Goal: Task Accomplishment & Management: Use online tool/utility

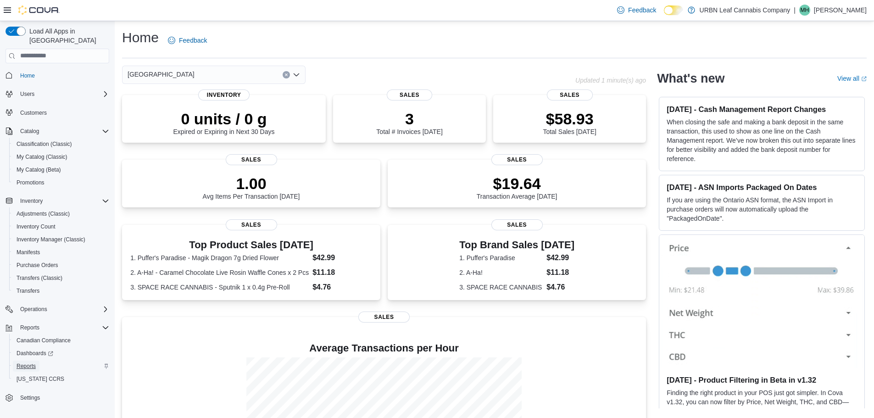
click at [22, 362] on span "Reports" at bounding box center [26, 365] width 19 height 7
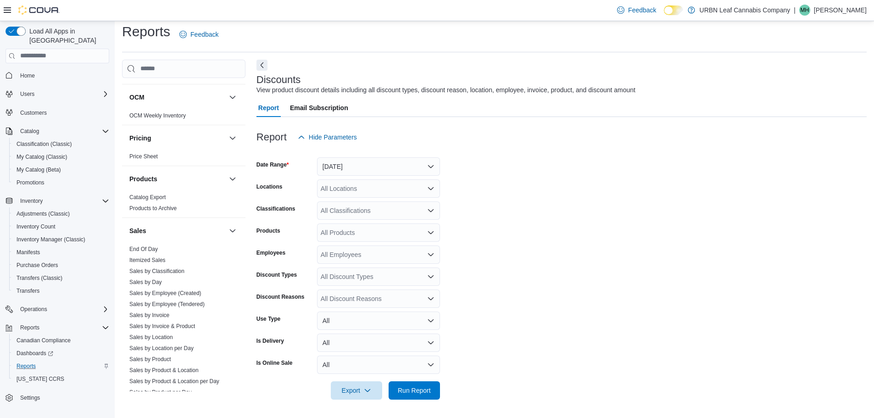
scroll to position [505, 0]
click at [150, 355] on link "Sales by Product" at bounding box center [150, 354] width 42 height 6
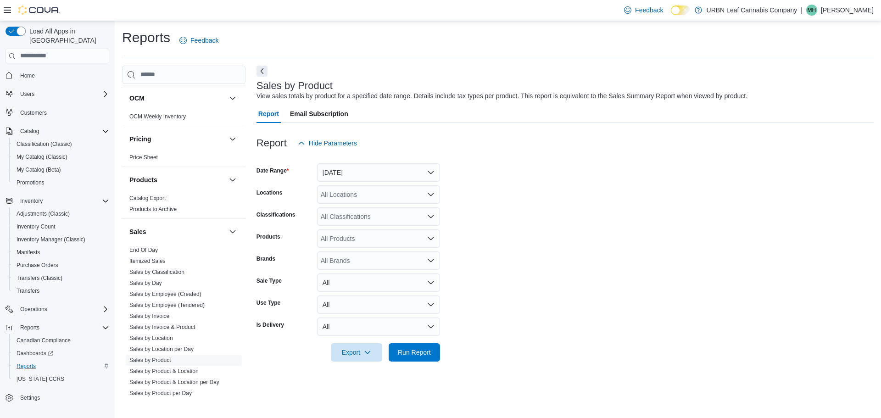
click at [356, 194] on div "All Locations" at bounding box center [378, 194] width 123 height 18
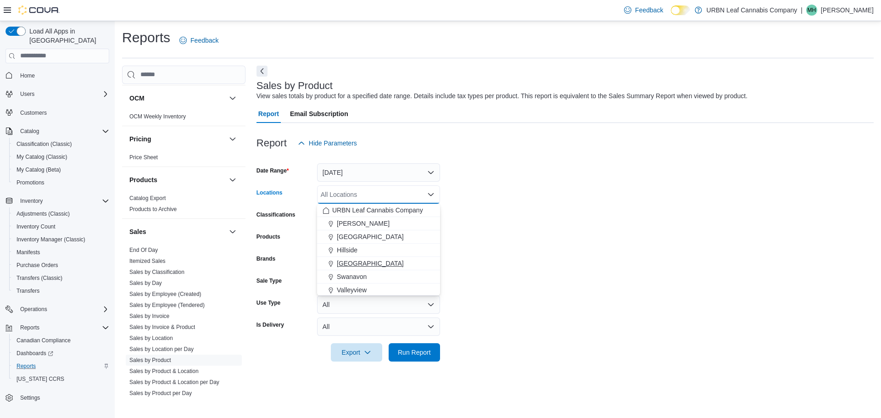
click at [342, 259] on span "[GEOGRAPHIC_DATA]" at bounding box center [370, 263] width 67 height 9
click at [571, 248] on form "Date Range [DATE] Locations [GEOGRAPHIC_DATA] Combo box. Selected. [GEOGRAPHIC_…" at bounding box center [564, 256] width 617 height 209
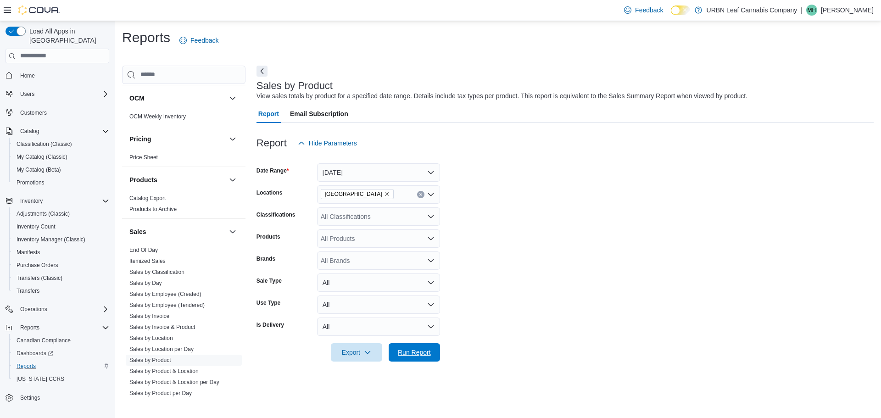
drag, startPoint x: 437, startPoint y: 356, endPoint x: 540, endPoint y: 357, distance: 103.2
click at [540, 357] on form "Date Range [DATE] Locations Stony Plain Classifications All Classifications Pro…" at bounding box center [564, 256] width 617 height 209
click at [162, 340] on link "Sales by Location" at bounding box center [151, 338] width 44 height 6
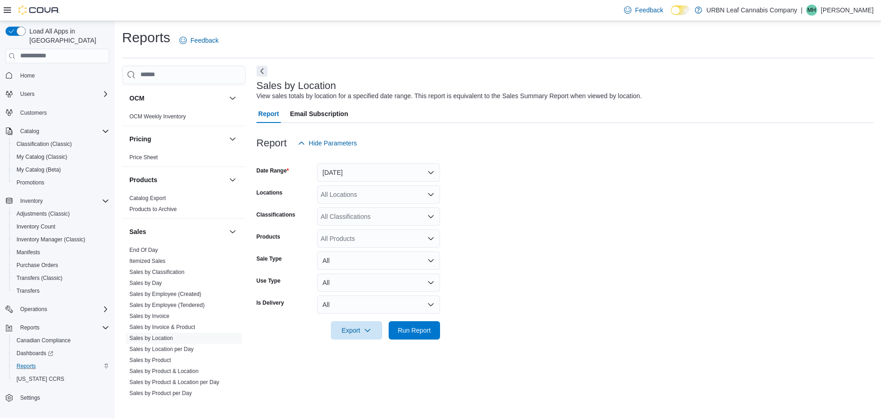
click at [359, 196] on div "All Locations" at bounding box center [378, 194] width 123 height 18
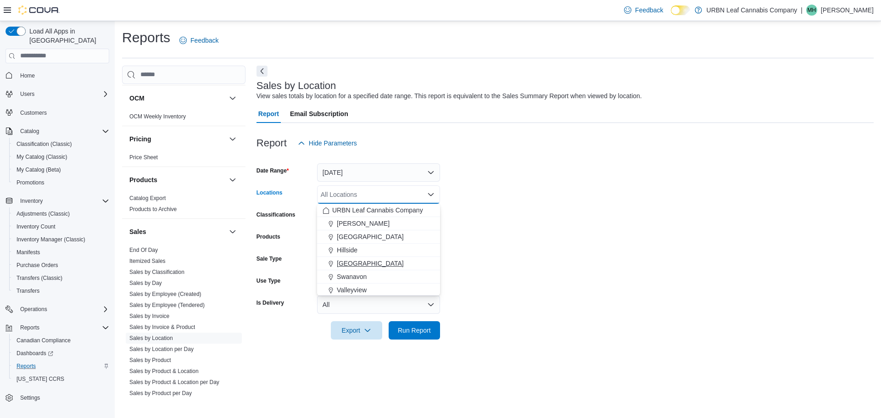
click at [355, 259] on span "[GEOGRAPHIC_DATA]" at bounding box center [370, 263] width 67 height 9
click at [563, 256] on form "Date Range [DATE] Locations [GEOGRAPHIC_DATA] Combo box. Selected. [GEOGRAPHIC_…" at bounding box center [564, 245] width 617 height 187
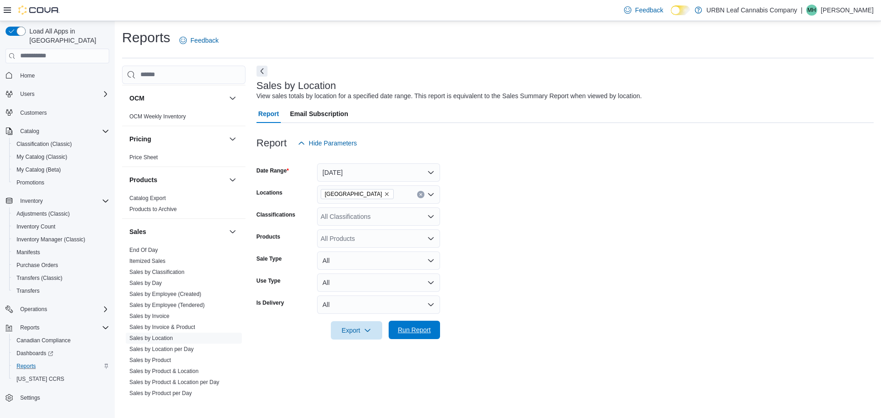
click at [419, 329] on span "Run Report" at bounding box center [414, 329] width 33 height 9
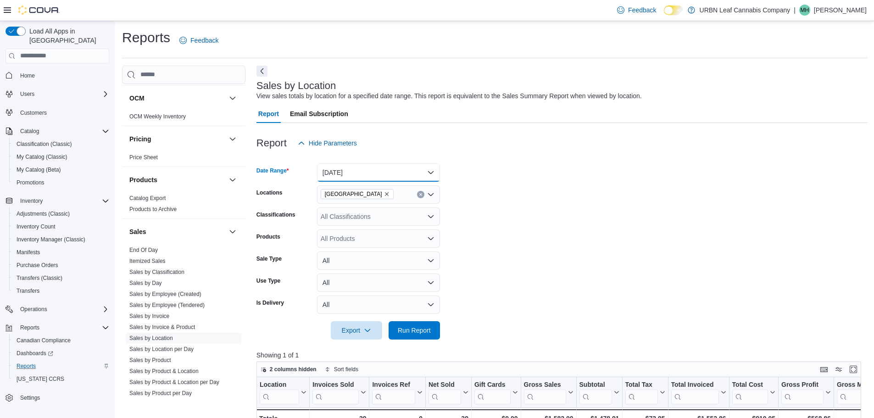
click at [374, 175] on button "[DATE]" at bounding box center [378, 172] width 123 height 18
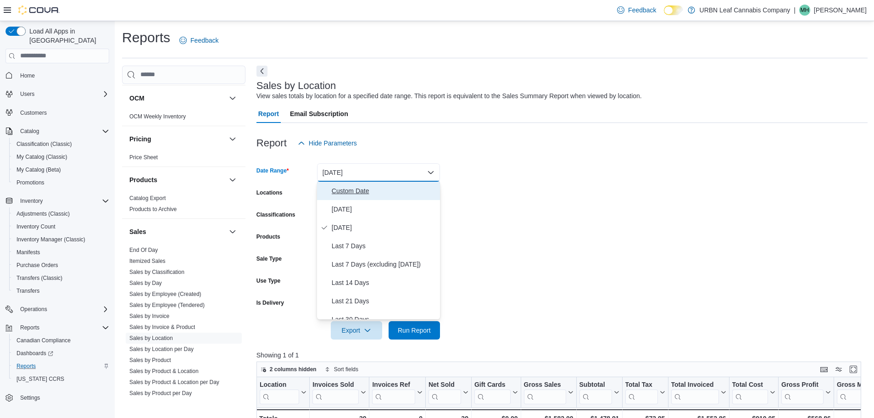
click at [343, 194] on span "Custom Date" at bounding box center [384, 190] width 105 height 11
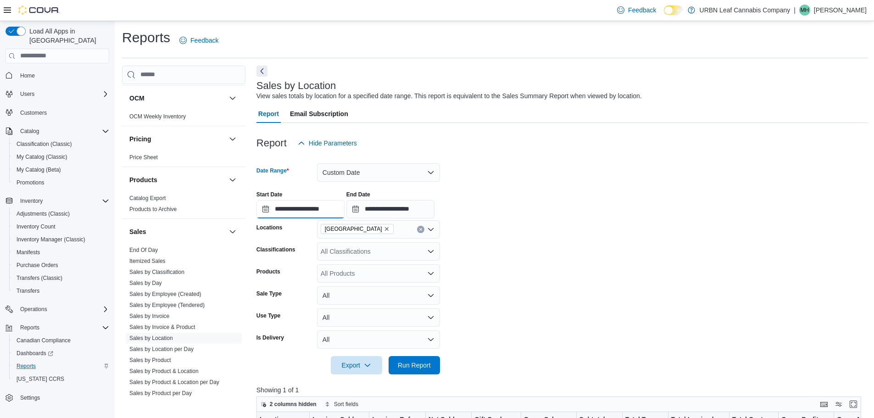
click at [263, 201] on input "**********" at bounding box center [300, 209] width 88 height 18
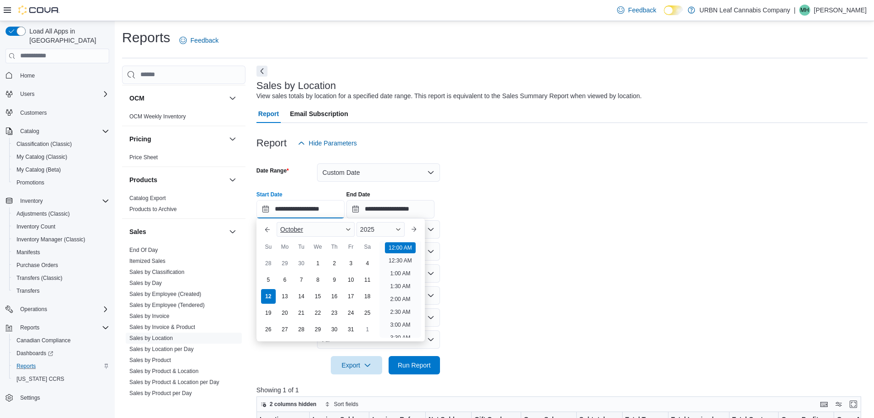
scroll to position [28, 0]
click at [318, 258] on div "1" at bounding box center [318, 263] width 16 height 16
type input "**********"
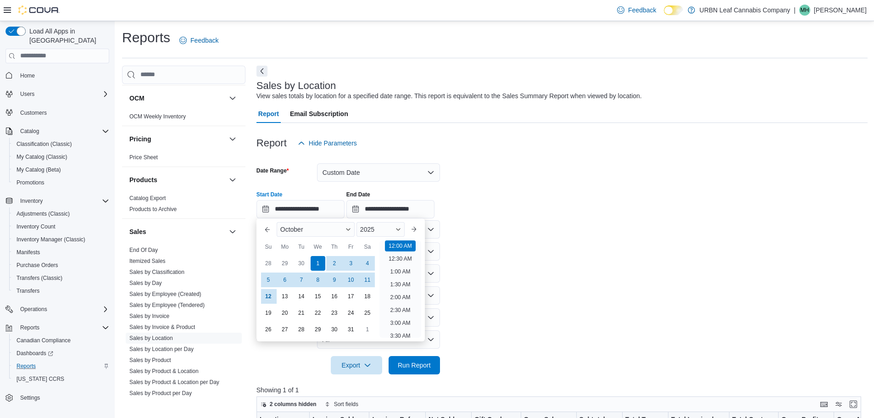
click at [608, 219] on div at bounding box center [561, 219] width 611 height 2
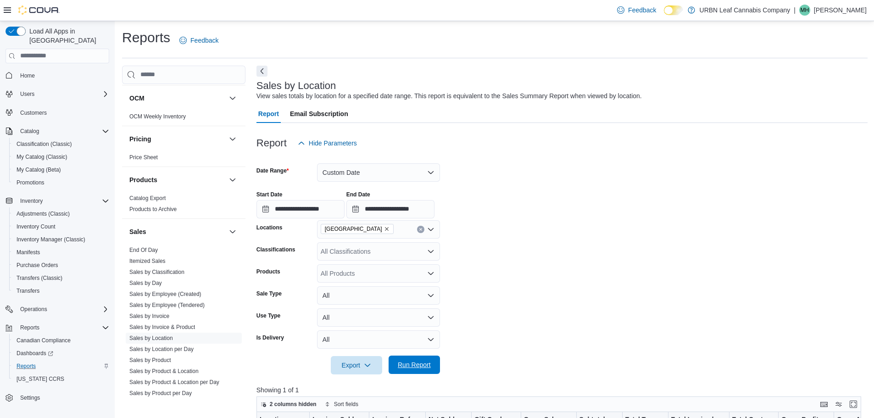
click at [421, 368] on span "Run Report" at bounding box center [414, 364] width 33 height 9
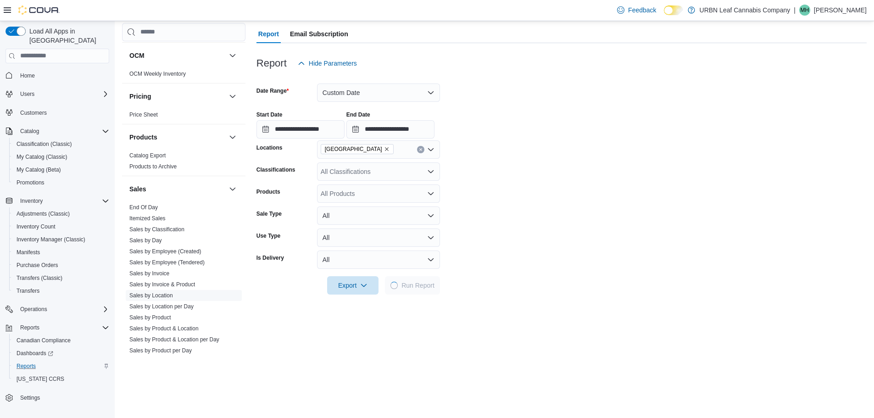
scroll to position [92, 0]
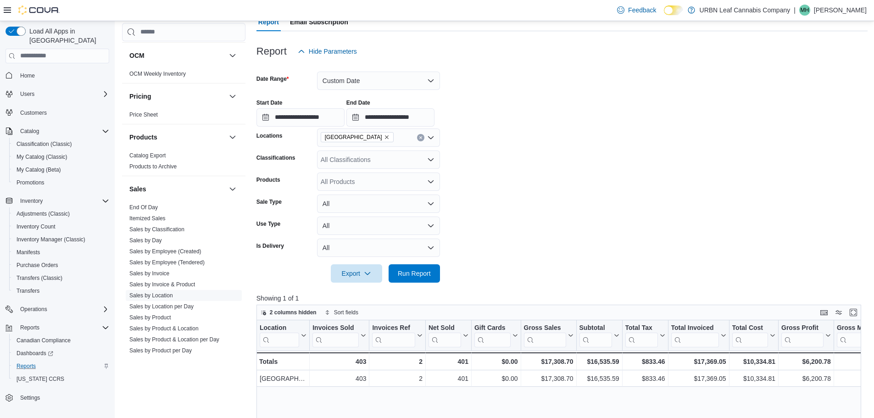
click at [48, 72] on button "Home" at bounding box center [57, 75] width 111 height 13
